Goal: Task Accomplishment & Management: Complete application form

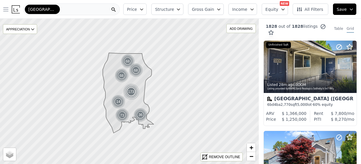
click at [4, 7] on icon "button" at bounding box center [5, 9] width 7 height 7
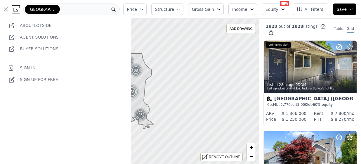
click at [72, 11] on div "[GEOGRAPHIC_DATA]" at bounding box center [71, 10] width 97 height 12
click at [323, 20] on div "1828 out of 1828 listings match your filters Table Grid" at bounding box center [310, 30] width 102 height 22
click at [263, 22] on div "1828 out of 1828 listings match your filters Table Grid" at bounding box center [310, 30] width 102 height 22
click at [71, 7] on div "[GEOGRAPHIC_DATA]" at bounding box center [71, 10] width 97 height 12
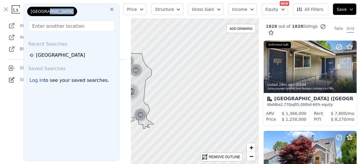
click at [71, 7] on div "[GEOGRAPHIC_DATA]" at bounding box center [55, 13] width 58 height 12
click at [115, 8] on icon at bounding box center [112, 9] width 6 height 6
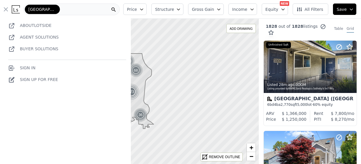
click at [109, 11] on div "[GEOGRAPHIC_DATA]" at bounding box center [71, 10] width 97 height 12
click at [15, 97] on div "About Lotside Agent Solutions Buyer Solutions Sign In Sign Up for free" at bounding box center [65, 97] width 131 height 164
click at [32, 81] on link "Sign Up for free" at bounding box center [33, 79] width 50 height 9
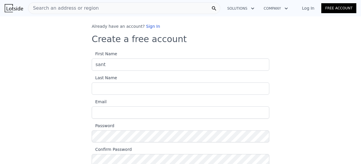
type input "sant"
type input "[PERSON_NAME]"
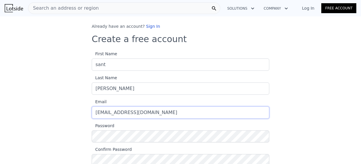
type input "[EMAIL_ADDRESS][DOMAIN_NAME]"
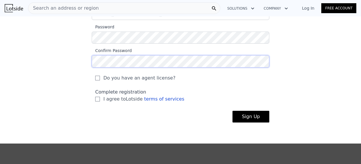
scroll to position [100, 0]
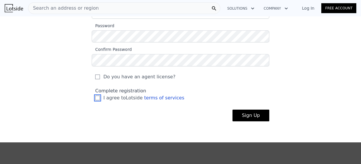
click at [95, 98] on input "I agree to Lotside terms of services" at bounding box center [97, 98] width 5 height 5
checkbox input "true"
click at [235, 116] on button "Sign Up" at bounding box center [251, 116] width 37 height 12
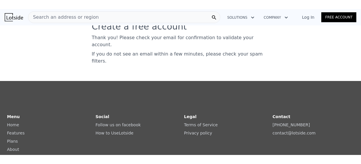
scroll to position [0, 0]
